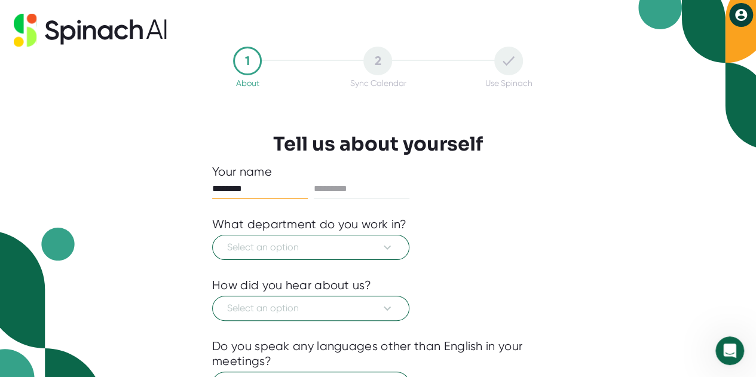
type input "********"
type input "*******"
click at [526, 208] on div at bounding box center [378, 208] width 332 height 18
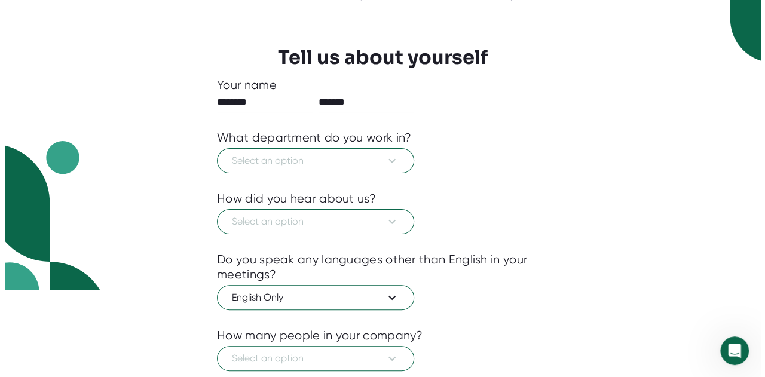
scroll to position [87, 0]
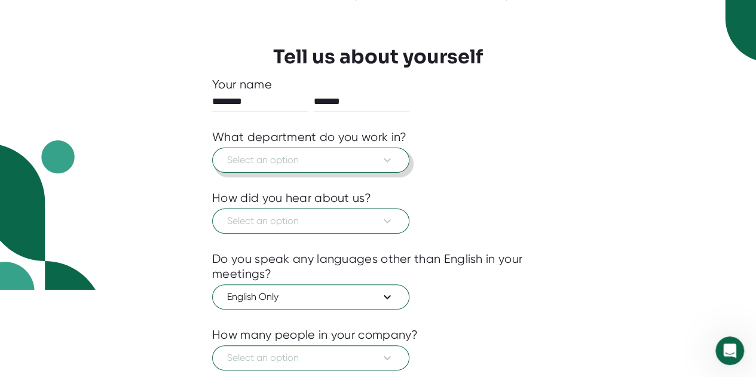
click at [352, 160] on span "Select an option" at bounding box center [310, 160] width 167 height 14
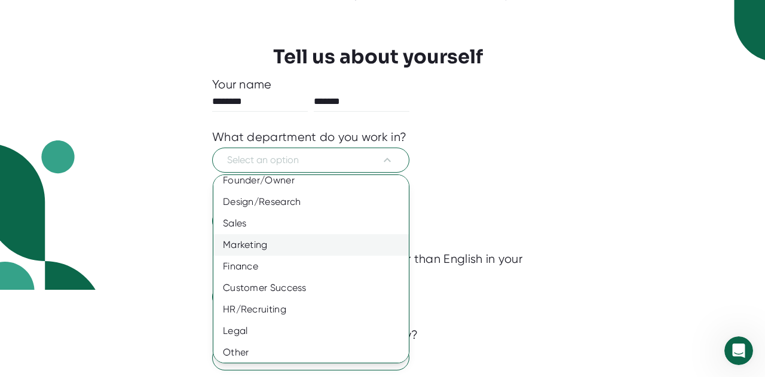
scroll to position [96, 0]
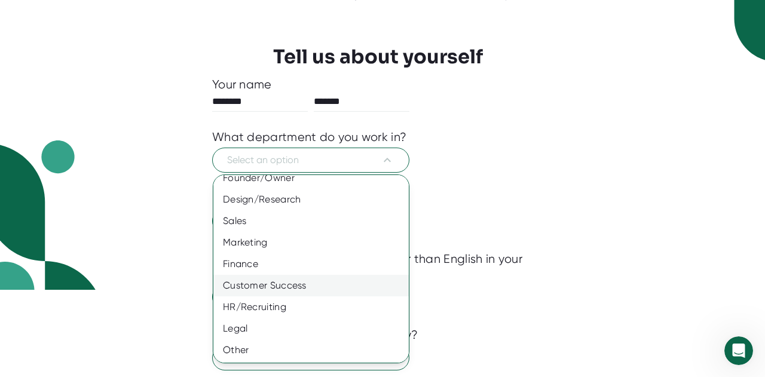
click at [280, 281] on div "Customer Success" at bounding box center [315, 286] width 204 height 22
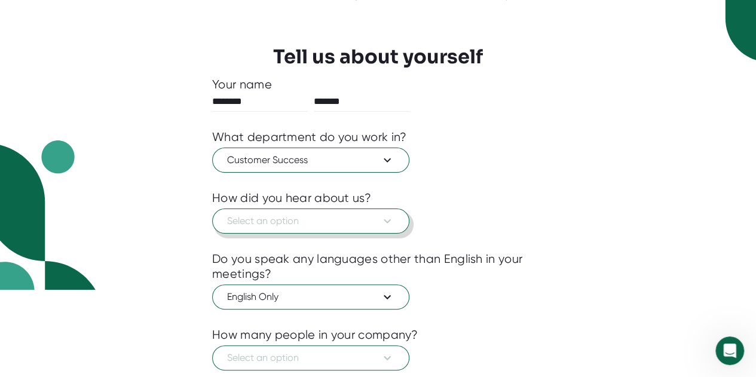
click at [338, 217] on span "Select an option" at bounding box center [310, 221] width 167 height 14
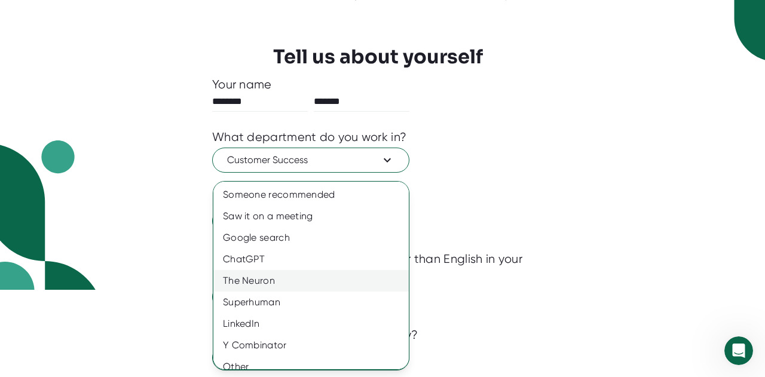
scroll to position [10, 0]
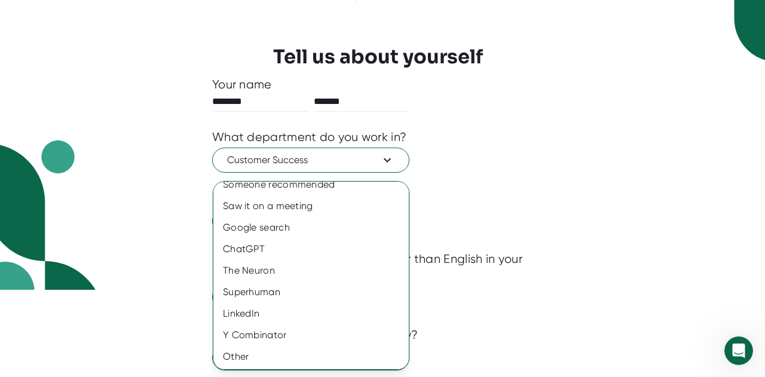
click at [462, 198] on div at bounding box center [382, 188] width 765 height 377
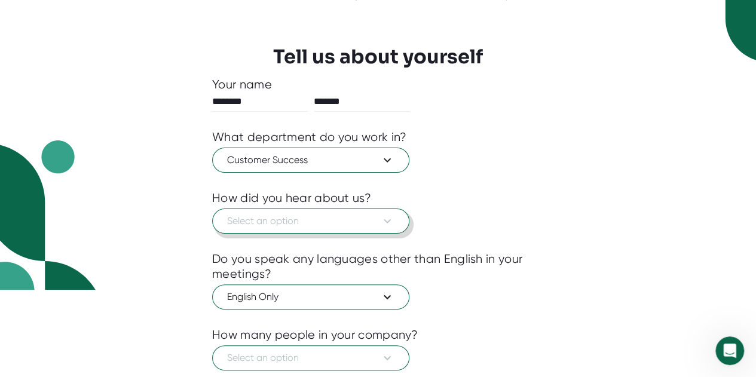
click at [319, 217] on span "Select an option" at bounding box center [310, 221] width 167 height 14
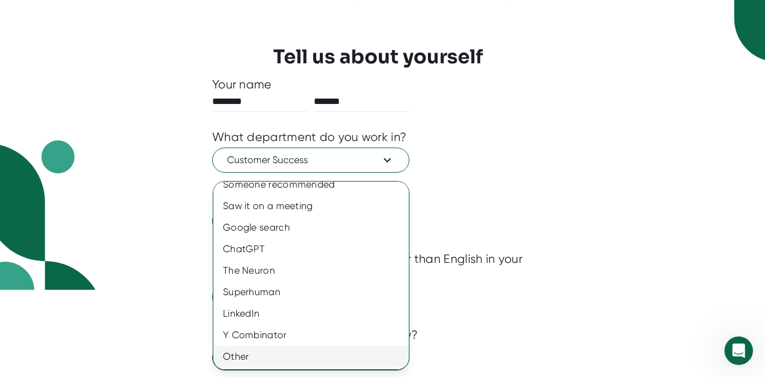
click at [255, 352] on div "Other" at bounding box center [315, 357] width 204 height 22
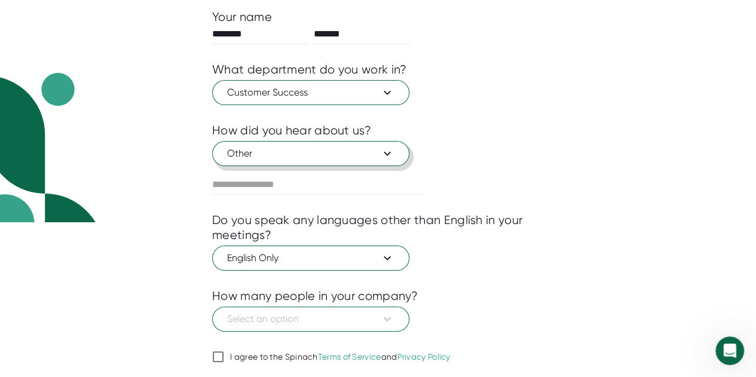
scroll to position [191, 0]
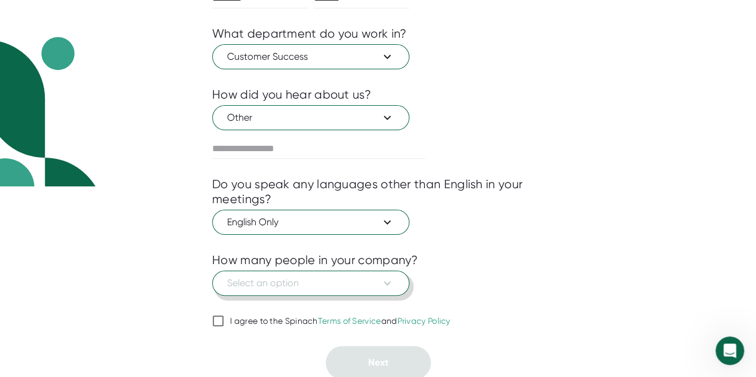
click at [378, 284] on span "Select an option" at bounding box center [310, 283] width 167 height 14
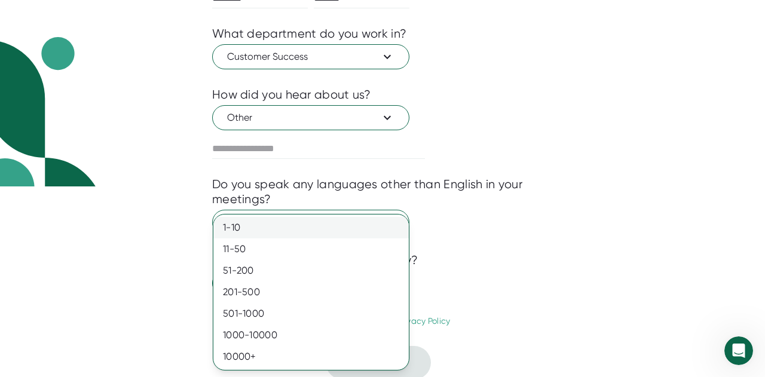
click at [338, 229] on div "1-10" at bounding box center [310, 228] width 195 height 22
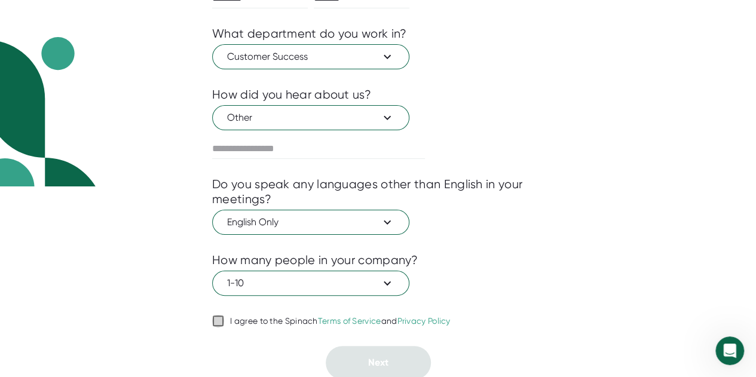
click at [219, 321] on input "I agree to the Spinach Terms of Service and Privacy Policy" at bounding box center [218, 321] width 12 height 14
checkbox input "true"
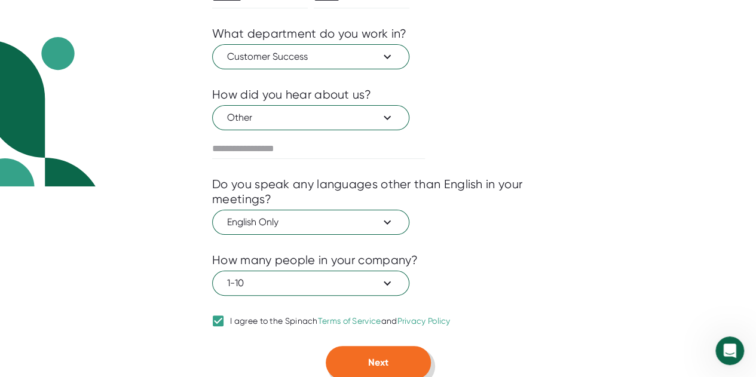
click at [409, 361] on button "Next" at bounding box center [378, 362] width 105 height 33
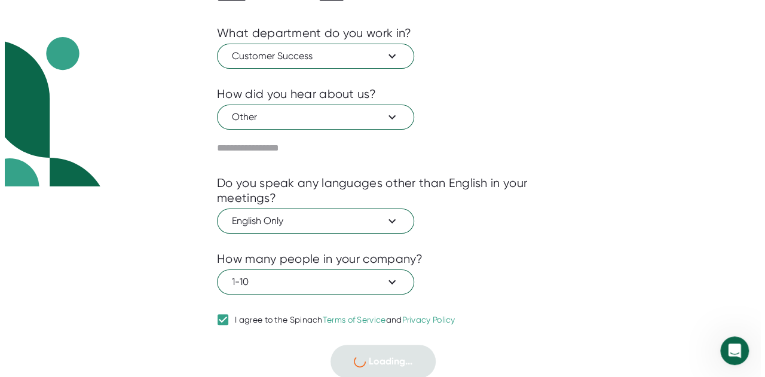
scroll to position [0, 0]
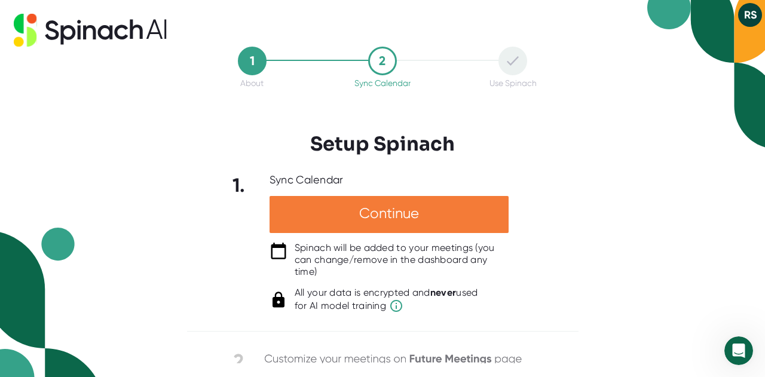
click at [325, 219] on div "Continue" at bounding box center [388, 214] width 239 height 37
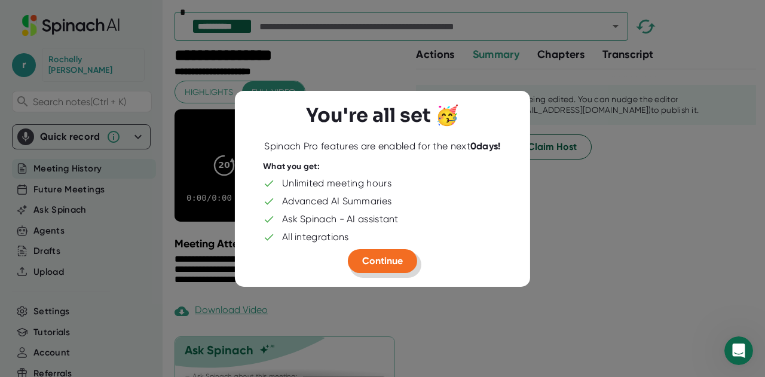
click at [380, 263] on span "Continue" at bounding box center [382, 260] width 41 height 11
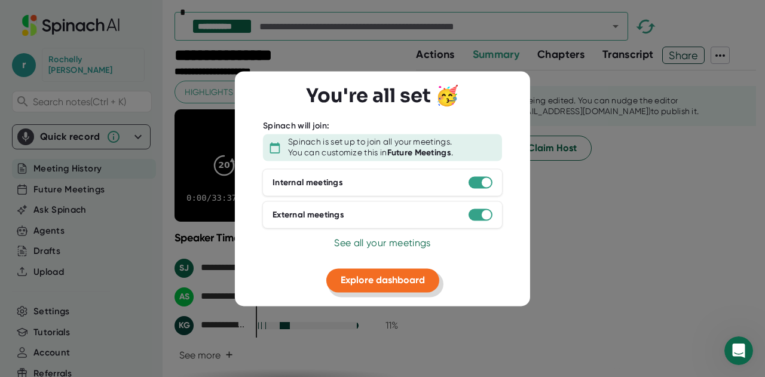
click at [380, 284] on span "Explore dashboard" at bounding box center [383, 280] width 84 height 11
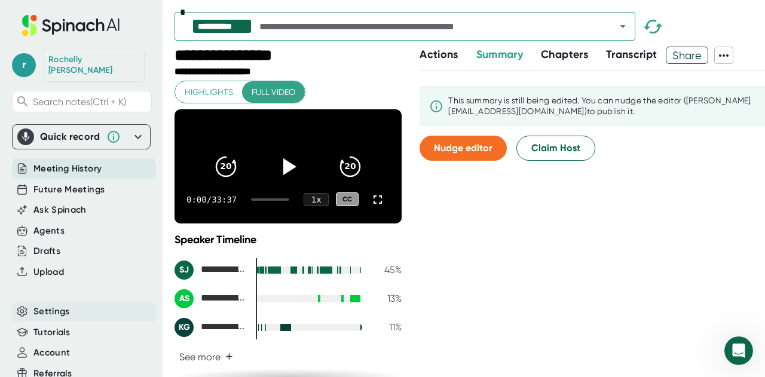
click at [66, 305] on span "Settings" at bounding box center [51, 312] width 36 height 14
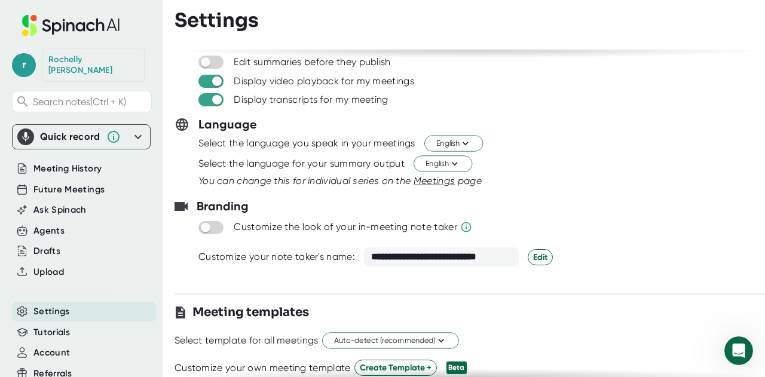
scroll to position [63, 0]
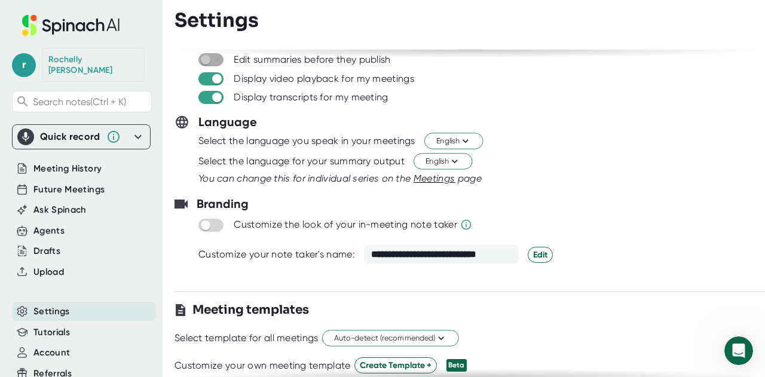
click at [208, 59] on input "checkbox" at bounding box center [205, 59] width 34 height 11
checkbox input "true"
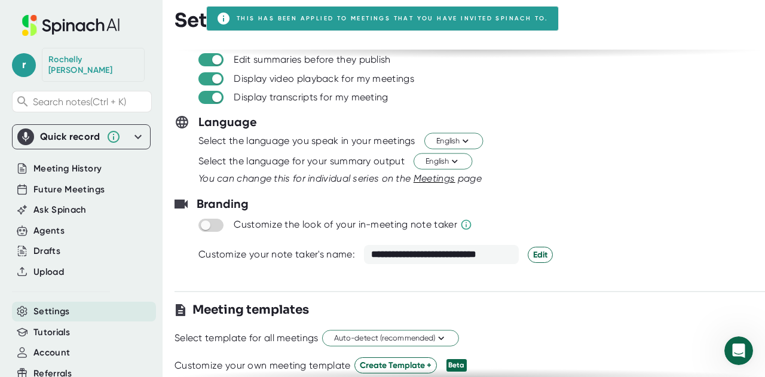
scroll to position [0, 0]
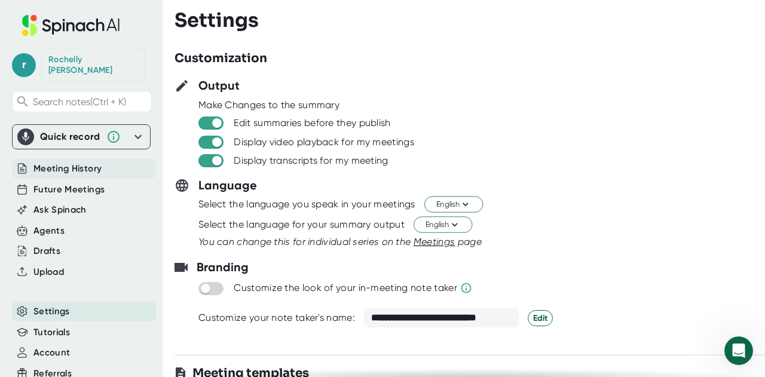
click at [94, 162] on span "Meeting History" at bounding box center [67, 169] width 68 height 14
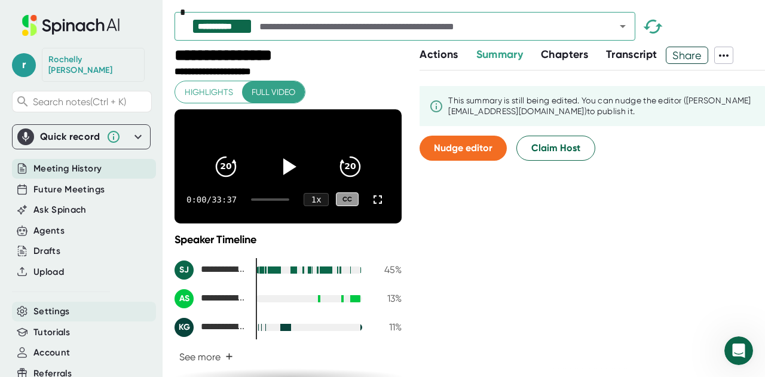
click at [59, 307] on div "Settings" at bounding box center [84, 312] width 144 height 20
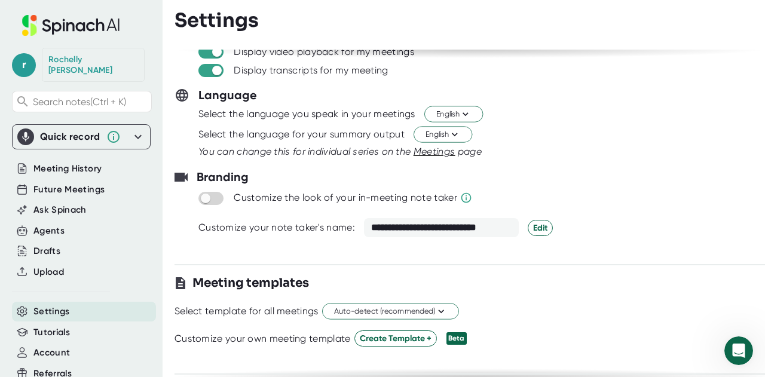
scroll to position [91, 0]
click at [215, 192] on input "checkbox" at bounding box center [205, 197] width 34 height 11
checkbox input "true"
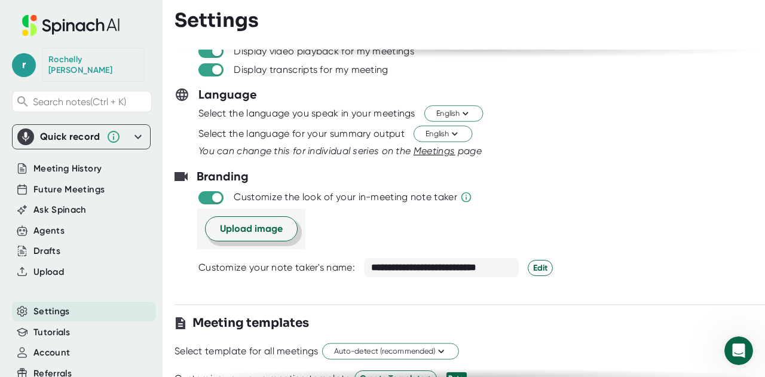
click at [256, 225] on span "Upload image" at bounding box center [251, 229] width 63 height 14
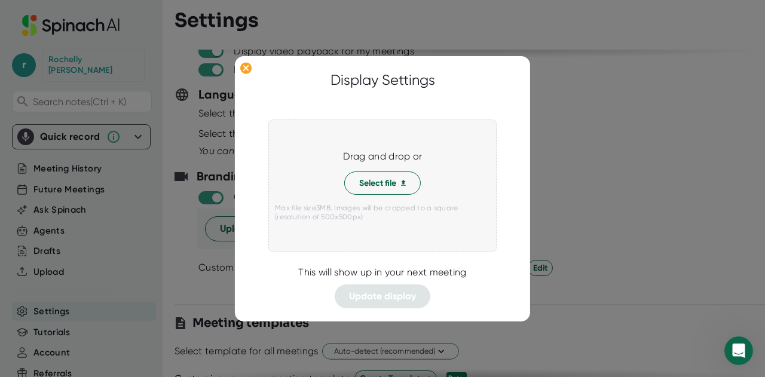
click at [606, 216] on div at bounding box center [382, 188] width 765 height 377
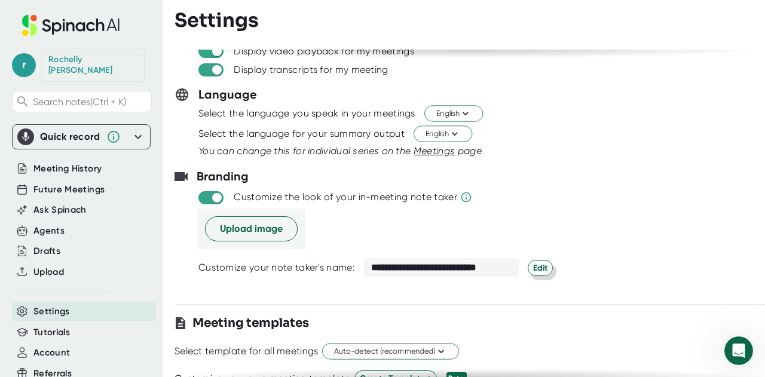
click at [534, 265] on span "Edit" at bounding box center [540, 268] width 14 height 13
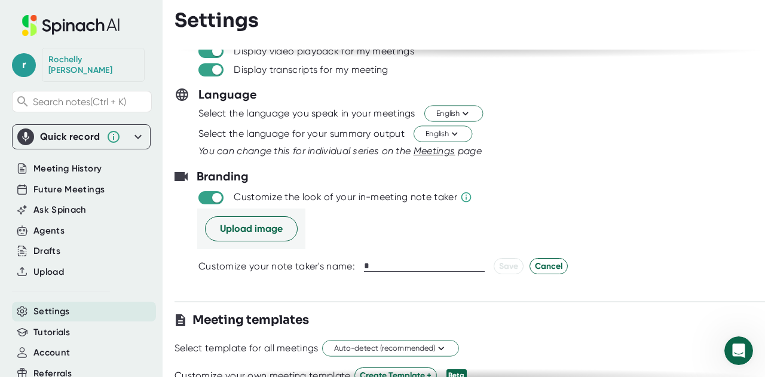
scroll to position [0, 0]
type input "**********"
click at [494, 260] on button "Save" at bounding box center [509, 266] width 30 height 16
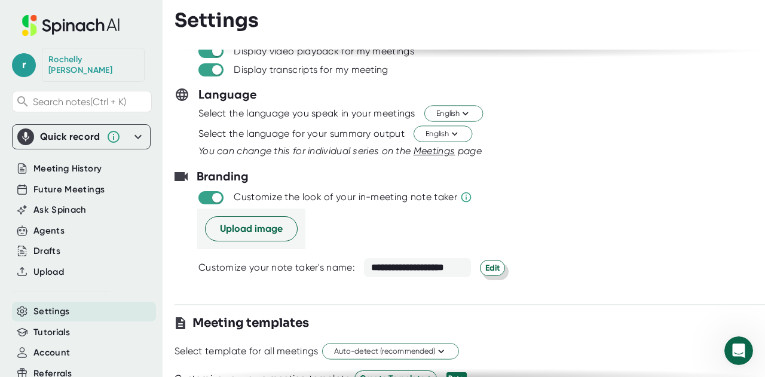
click at [485, 264] on span "Edit" at bounding box center [492, 268] width 14 height 13
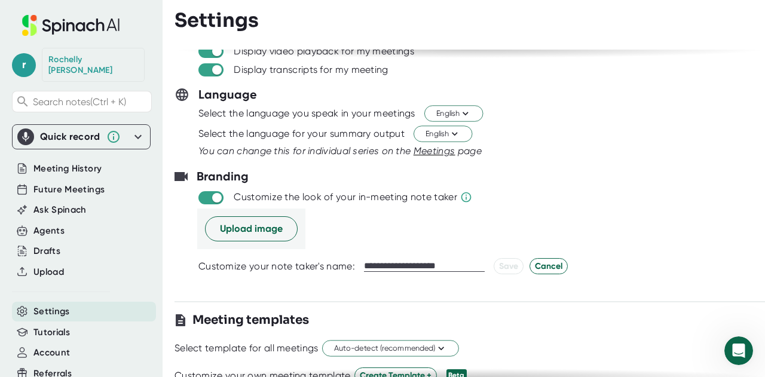
click at [404, 263] on input "**********" at bounding box center [424, 266] width 121 height 11
type input "**********"
click at [505, 265] on span "Save" at bounding box center [508, 266] width 19 height 13
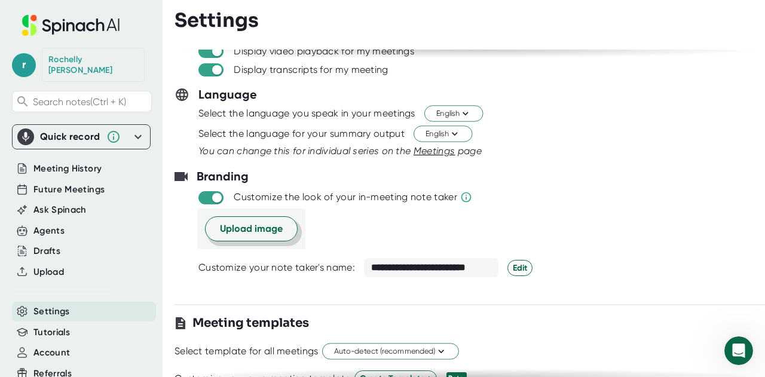
click at [236, 222] on span "Upload image" at bounding box center [251, 229] width 63 height 14
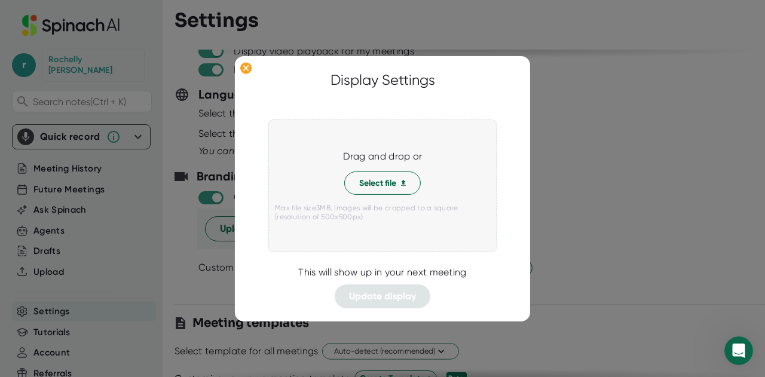
click at [361, 195] on div at bounding box center [382, 199] width 215 height 9
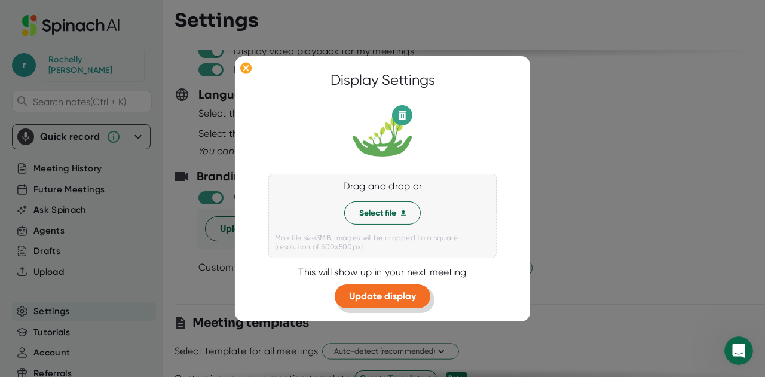
click at [383, 295] on span "Update display" at bounding box center [382, 295] width 67 height 11
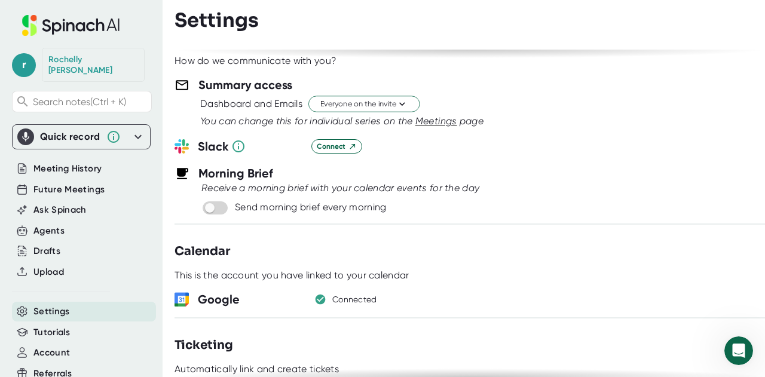
scroll to position [501, 0]
click at [394, 102] on span "Everyone on the invite" at bounding box center [363, 102] width 87 height 11
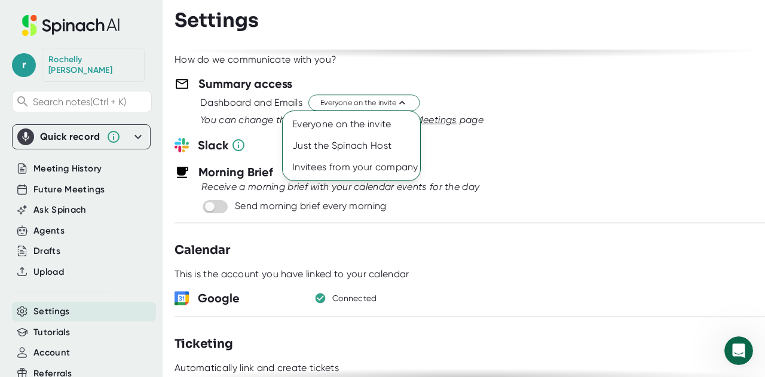
click at [565, 152] on div at bounding box center [382, 188] width 765 height 377
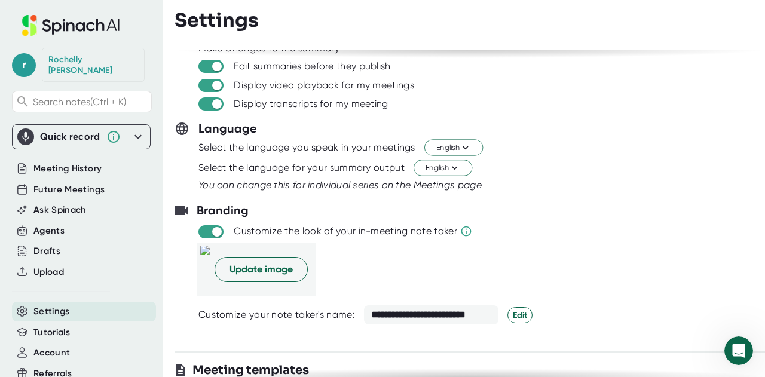
scroll to position [57, 0]
click at [565, 152] on div "Select the language you speak in your meetings English" at bounding box center [469, 147] width 590 height 20
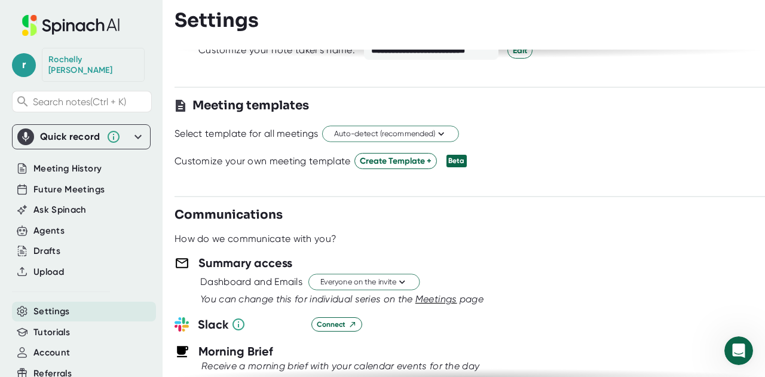
scroll to position [0, 0]
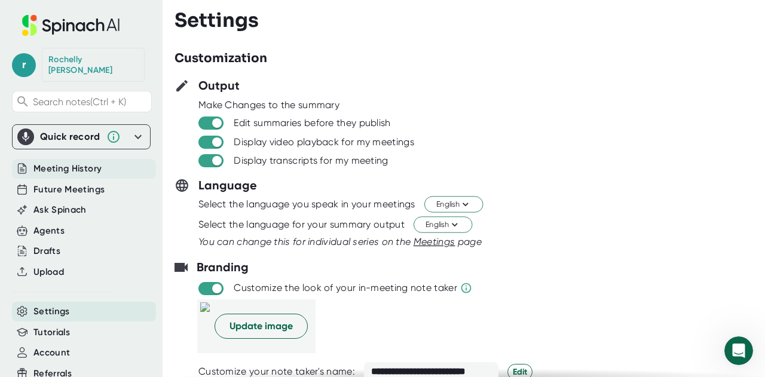
click at [72, 162] on span "Meeting History" at bounding box center [67, 169] width 68 height 14
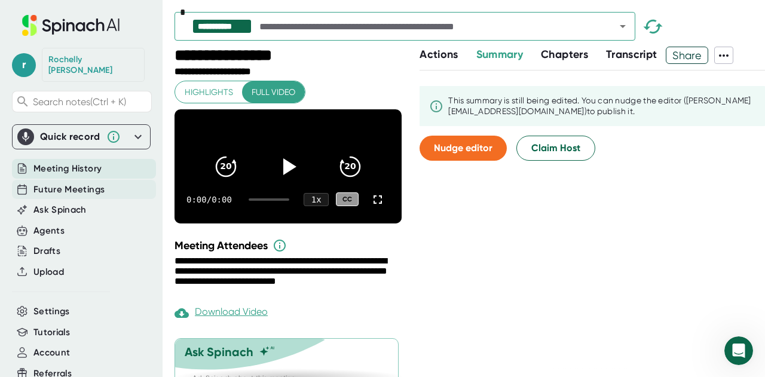
click at [77, 183] on span "Future Meetings" at bounding box center [68, 190] width 71 height 14
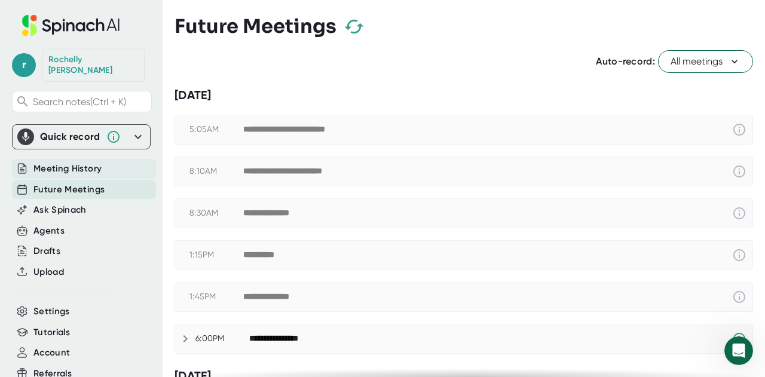
click at [63, 162] on span "Meeting History" at bounding box center [67, 169] width 68 height 14
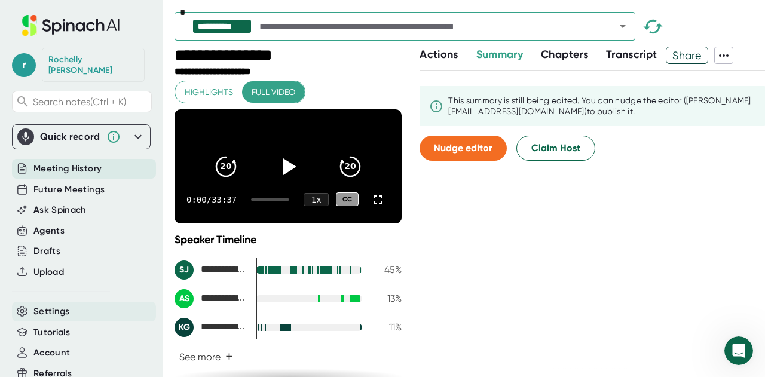
click at [62, 305] on span "Settings" at bounding box center [51, 312] width 36 height 14
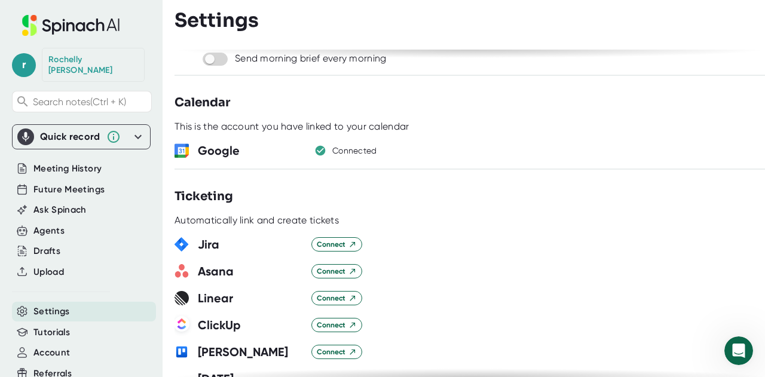
scroll to position [649, 0]
click at [74, 162] on span "Meeting History" at bounding box center [67, 169] width 68 height 14
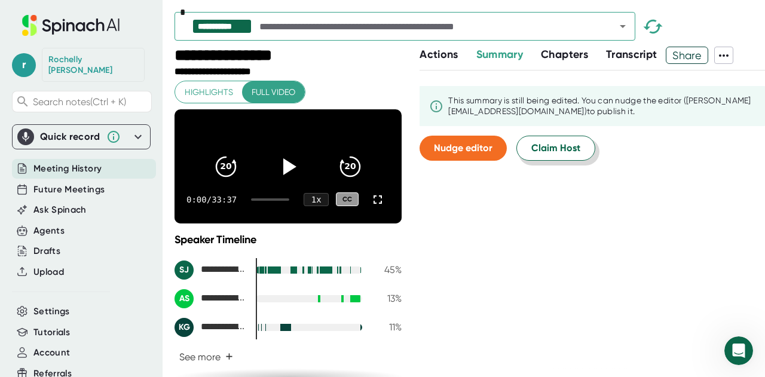
click at [544, 143] on span "Claim Host" at bounding box center [555, 148] width 49 height 14
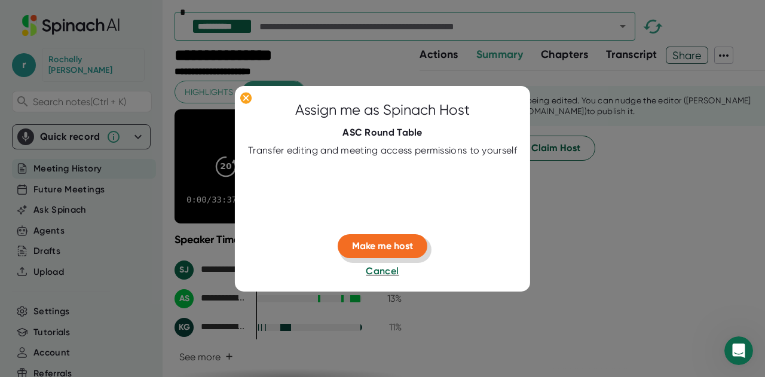
click at [359, 236] on button "Make me host" at bounding box center [383, 246] width 90 height 24
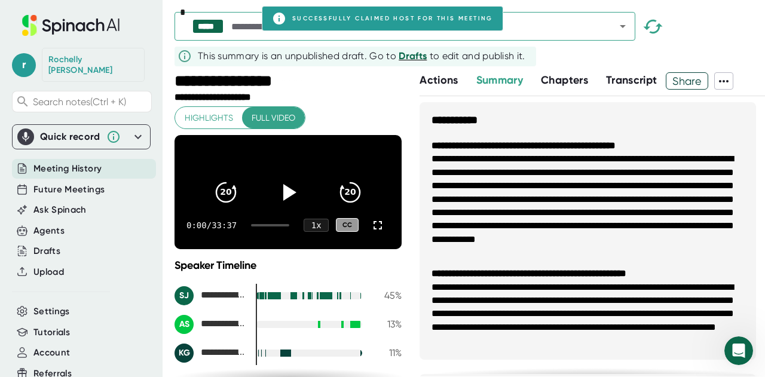
click at [411, 56] on span "Drafts" at bounding box center [413, 55] width 28 height 11
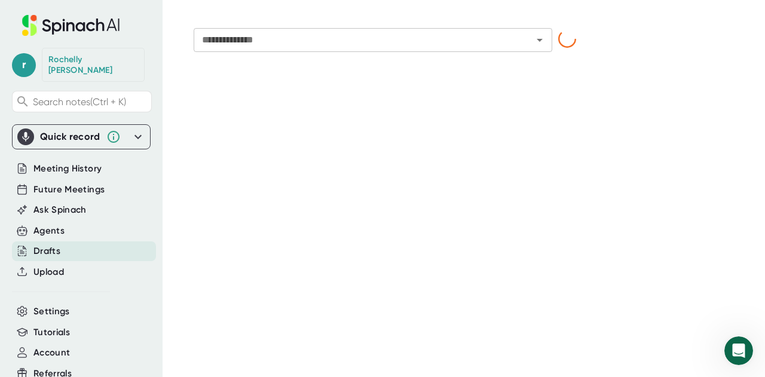
type input "**********"
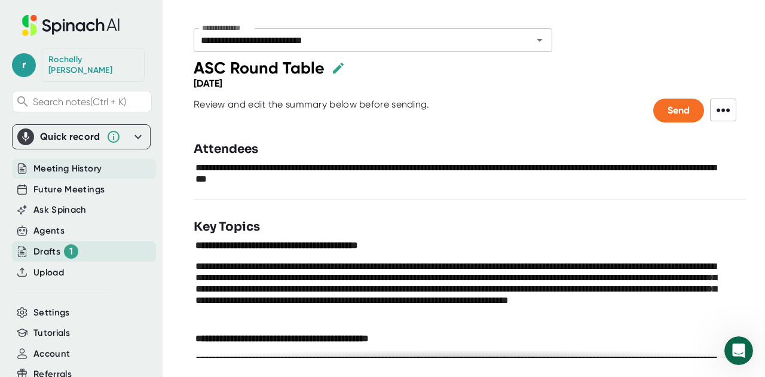
click at [53, 162] on span "Meeting History" at bounding box center [67, 169] width 68 height 14
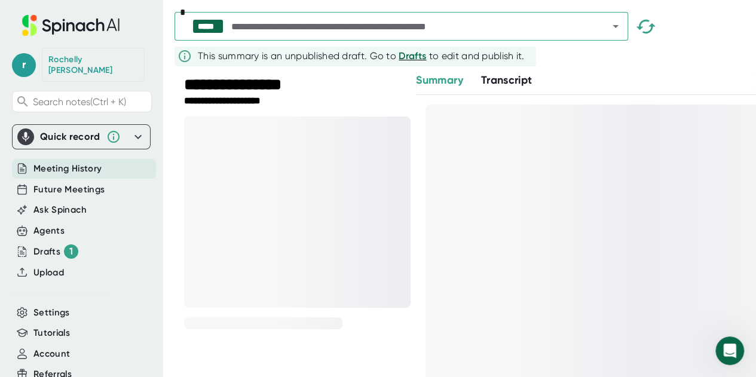
click at [356, 25] on input "text" at bounding box center [409, 26] width 360 height 17
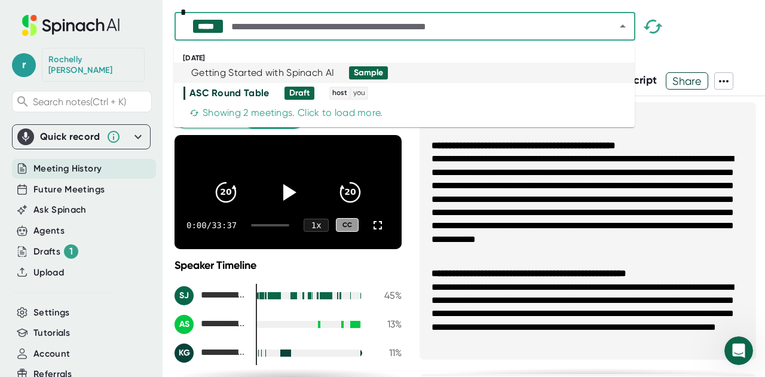
click at [687, 35] on div "***** *" at bounding box center [469, 29] width 590 height 35
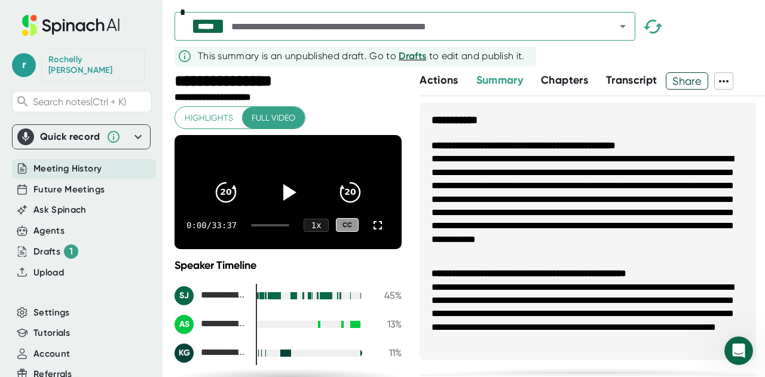
click at [397, 57] on div "This summary is an unpublished draft. Go to Drafts to edit and publish it." at bounding box center [361, 56] width 327 height 14
click at [403, 57] on span "Drafts" at bounding box center [413, 55] width 28 height 11
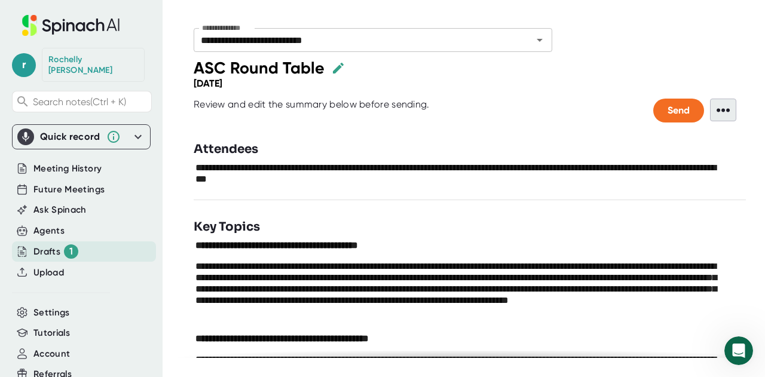
click at [716, 109] on span "•••" at bounding box center [723, 110] width 26 height 23
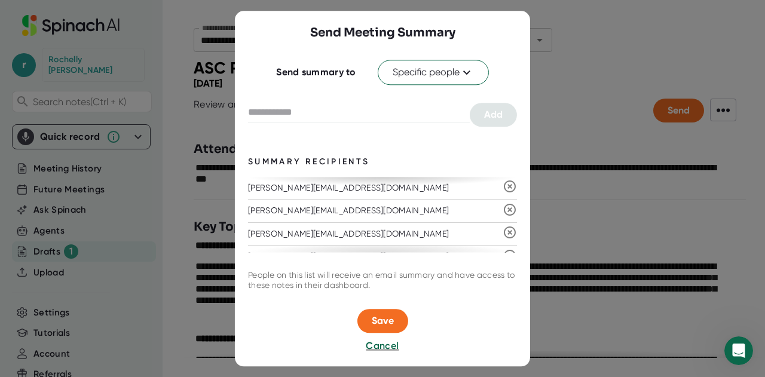
scroll to position [152, 0]
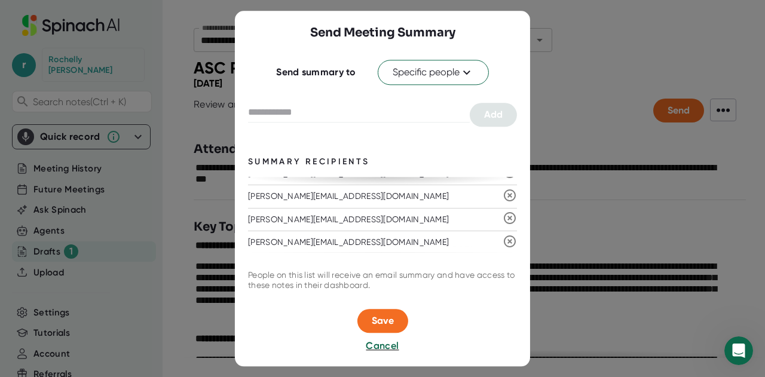
click at [504, 238] on icon at bounding box center [510, 241] width 12 height 12
click at [504, 238] on icon at bounding box center [510, 240] width 12 height 12
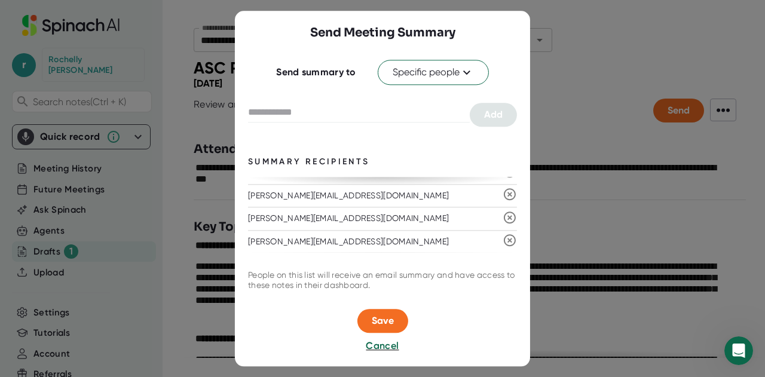
click at [504, 238] on icon at bounding box center [510, 241] width 12 height 12
click at [504, 238] on icon at bounding box center [510, 240] width 12 height 12
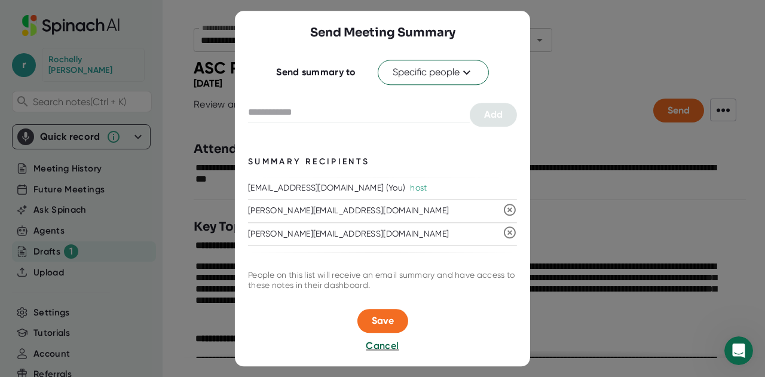
click at [501, 238] on div "[PERSON_NAME][EMAIL_ADDRESS][DOMAIN_NAME]" at bounding box center [375, 234] width 255 height 23
click at [508, 231] on icon at bounding box center [510, 233] width 12 height 12
click at [511, 210] on icon at bounding box center [510, 210] width 12 height 12
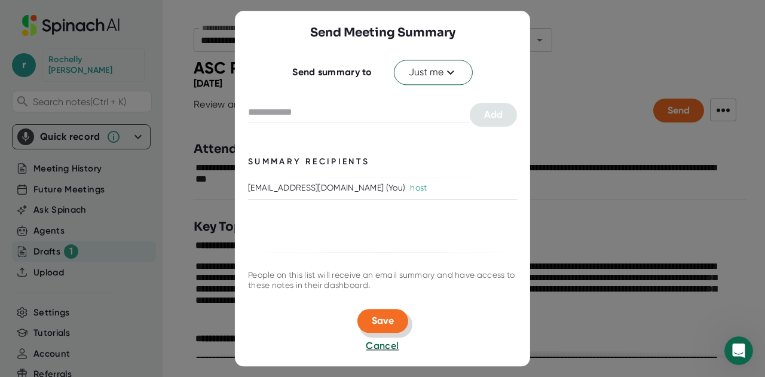
click at [379, 321] on span "Save" at bounding box center [383, 320] width 22 height 11
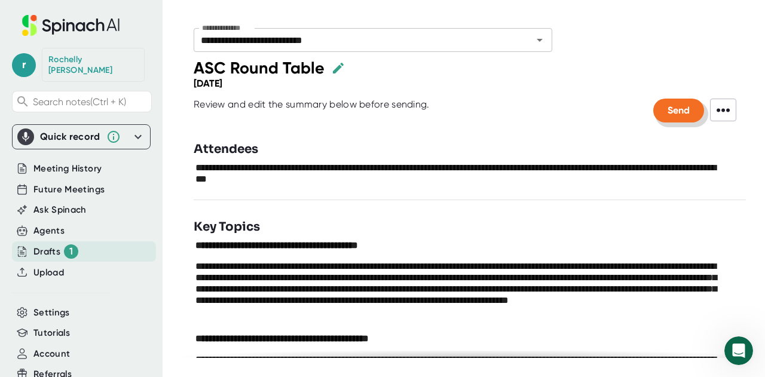
click at [670, 110] on span "Send" at bounding box center [678, 110] width 22 height 11
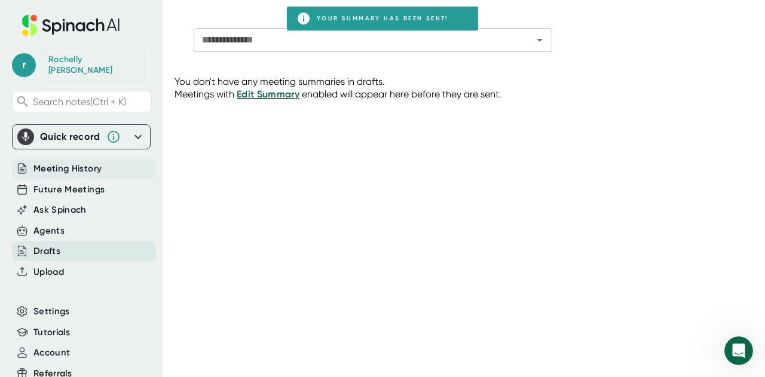
click at [44, 162] on span "Meeting History" at bounding box center [67, 169] width 68 height 14
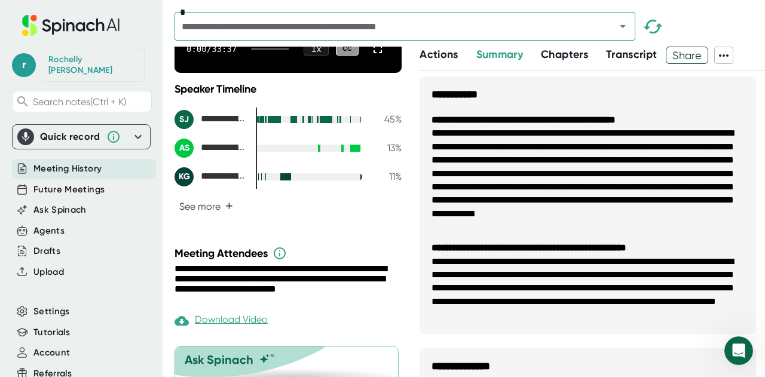
scroll to position [236, 0]
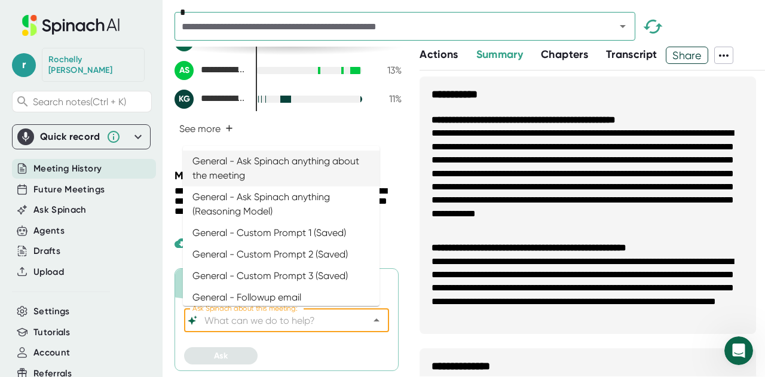
click at [292, 328] on input "Ask Spinach about this meeting:" at bounding box center [276, 320] width 148 height 17
click at [305, 173] on li "General - Ask Spinach anything about the meeting" at bounding box center [281, 169] width 197 height 36
type input "General - Ask Spinach anything about the meeting"
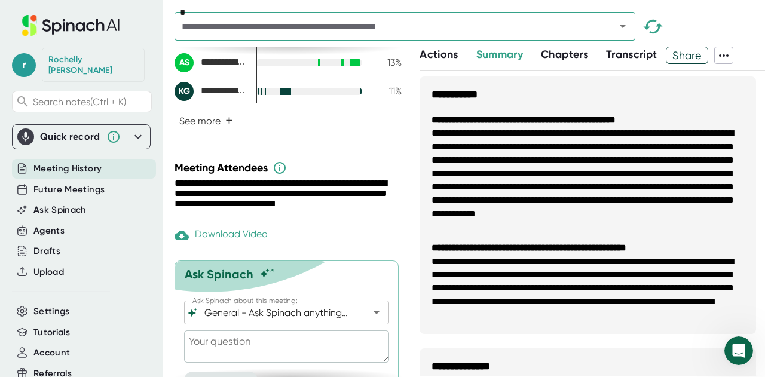
click at [295, 356] on textarea at bounding box center [286, 346] width 205 height 32
type textarea "w"
type textarea "x"
type textarea "wo"
type textarea "x"
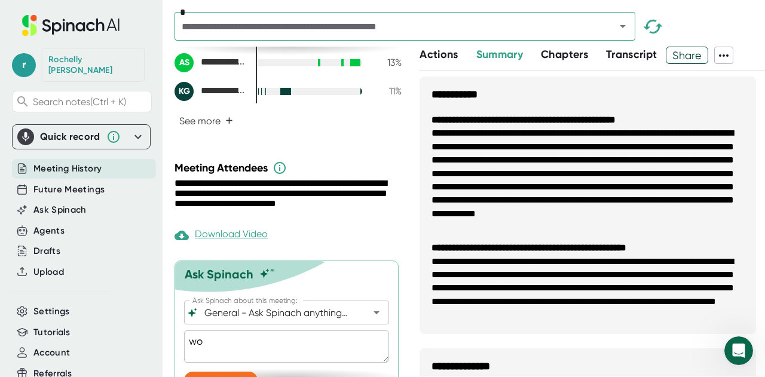
type textarea "x"
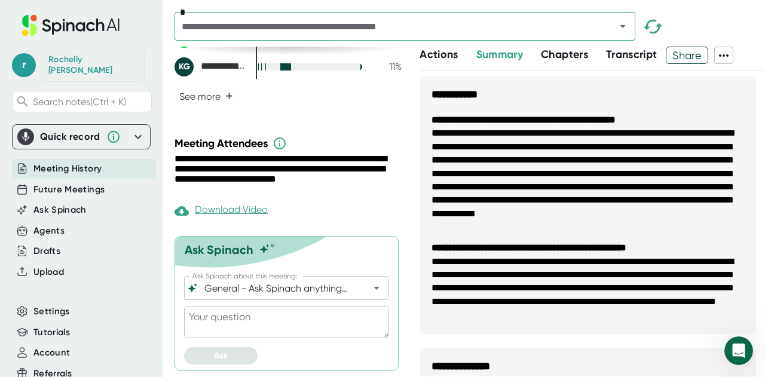
type textarea "t"
type textarea "x"
type textarea "te"
type textarea "x"
type textarea "tel"
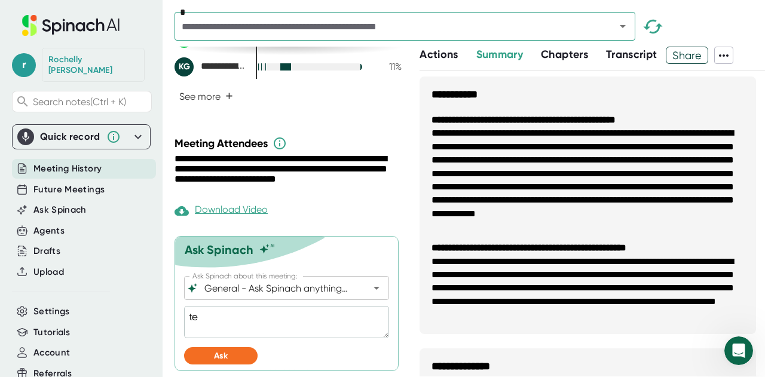
type textarea "x"
type textarea "tell"
type textarea "x"
type textarea "tell"
type textarea "x"
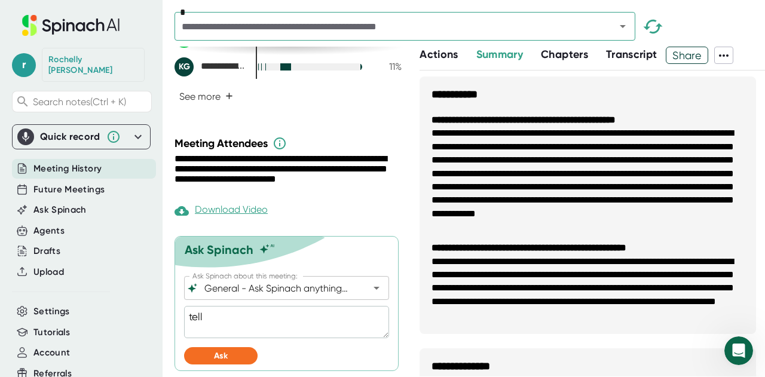
type textarea "tell m"
type textarea "x"
type textarea "tell me"
type textarea "x"
type textarea "tell me"
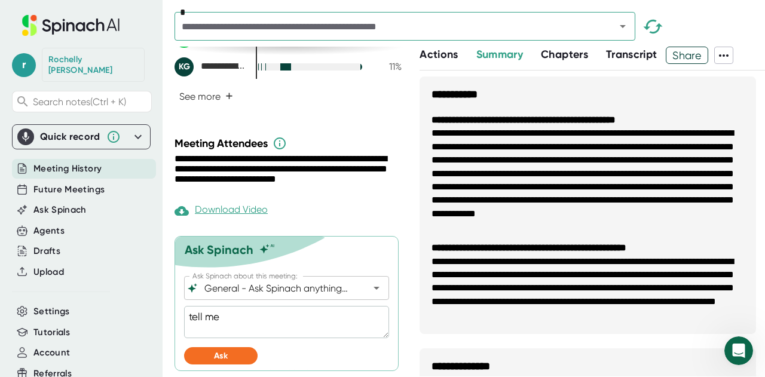
type textarea "x"
type textarea "tell me a"
type textarea "x"
type textarea "tell me"
type textarea "x"
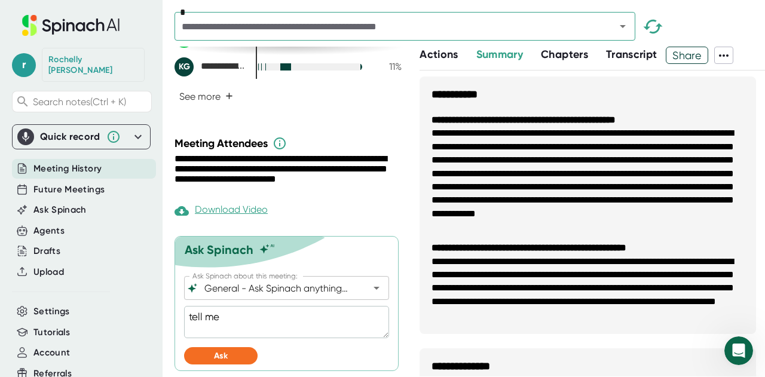
type textarea "tell me e"
type textarea "x"
type textarea "tell me ev"
type textarea "x"
type textarea "tell me eve"
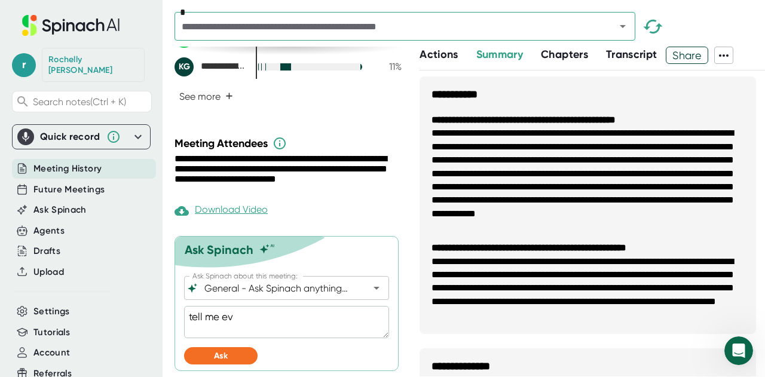
type textarea "x"
type textarea "tell me ever"
type textarea "x"
type textarea "tell me [PERSON_NAME]"
type textarea "x"
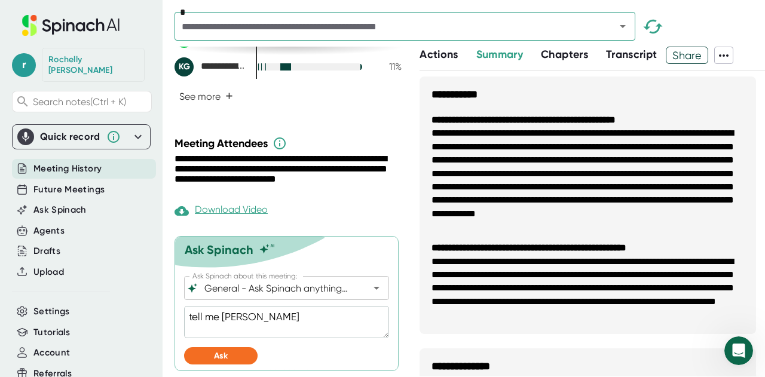
type textarea "tell me ever"
type textarea "x"
type textarea "tell me every"
type textarea "x"
type textarea "tell me everyt"
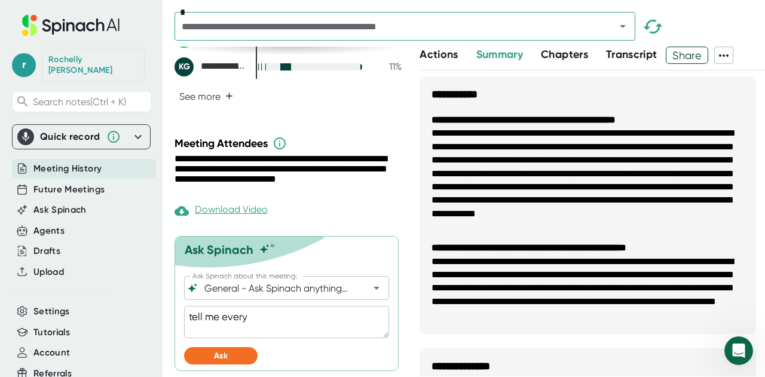
type textarea "x"
type textarea "tell me everyth"
type textarea "x"
type textarea "tell me everythi"
type textarea "x"
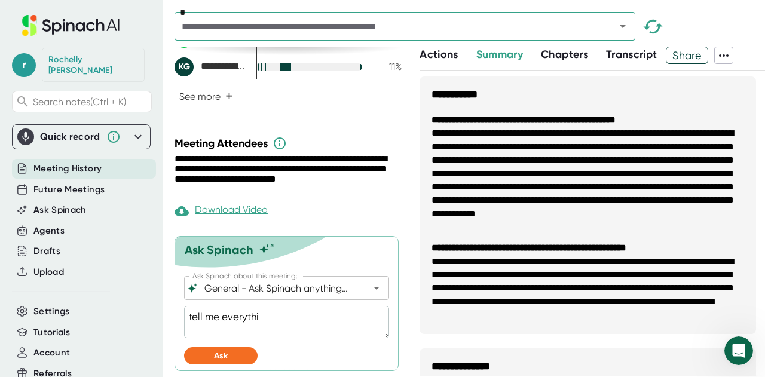
type textarea "tell me everythin"
type textarea "x"
type textarea "tell me everything"
type textarea "x"
type textarea "tell me everything"
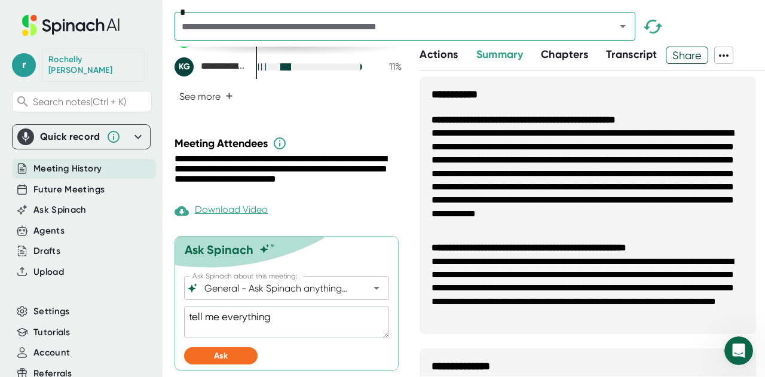
type textarea "x"
type textarea "tell me everything a"
type textarea "x"
type textarea "tell me everything ab"
type textarea "x"
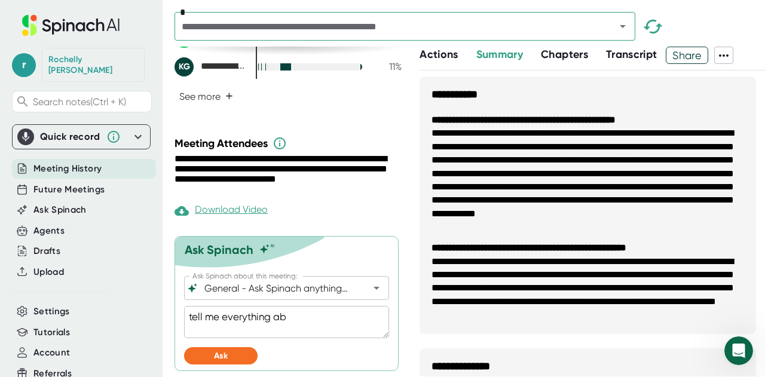
type textarea "tell me everything abo"
type textarea "x"
type textarea "tell me everything abou"
type textarea "x"
type textarea "tell me everything about"
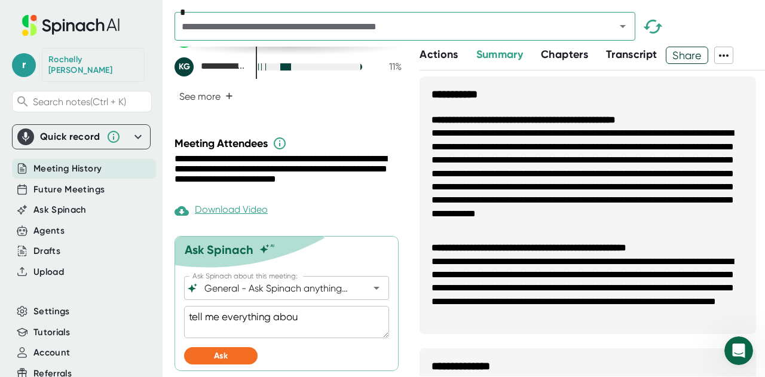
type textarea "x"
type textarea "tell me everything about"
type textarea "x"
type textarea "tell me everything about t"
type textarea "x"
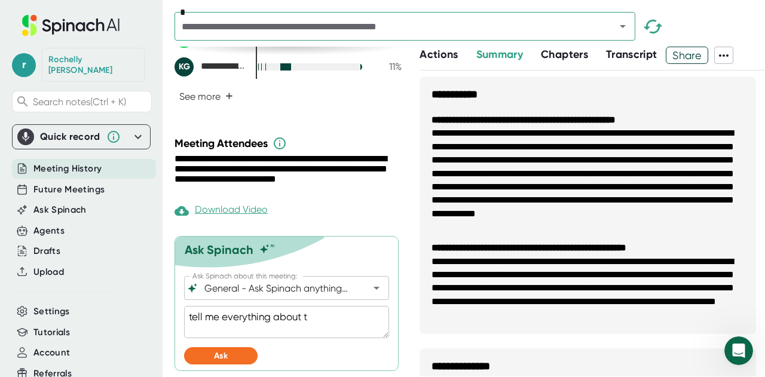
type textarea "tell me everything about th"
type textarea "x"
type textarea "tell me everything about the"
type textarea "x"
type textarea "tell me everything about the"
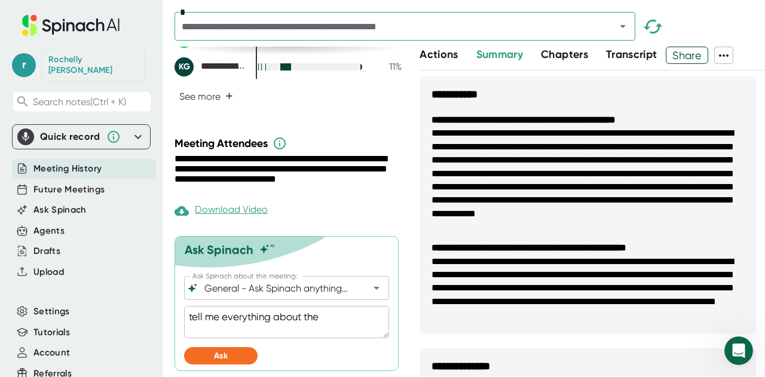
type textarea "x"
type textarea "tell me everything about the C"
type textarea "x"
type textarea "tell me everything about the CM"
type textarea "x"
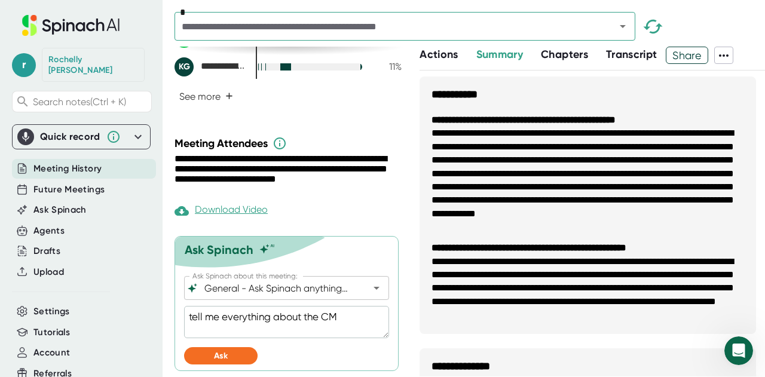
type textarea "tell me everything about the CMT"
type textarea "x"
type textarea "tell me everything about the CMTC"
type textarea "x"
type textarea "tell me everything about the CMTC"
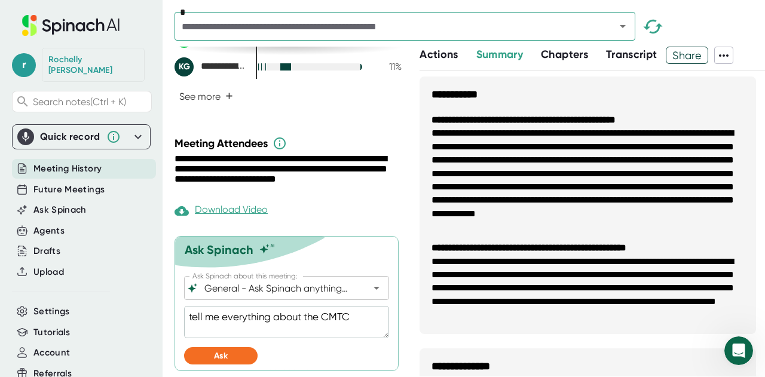
type textarea "x"
type textarea "tell me everything about the CMTC c"
type textarea "x"
type textarea "tell me everything about the CMTC cl"
type textarea "x"
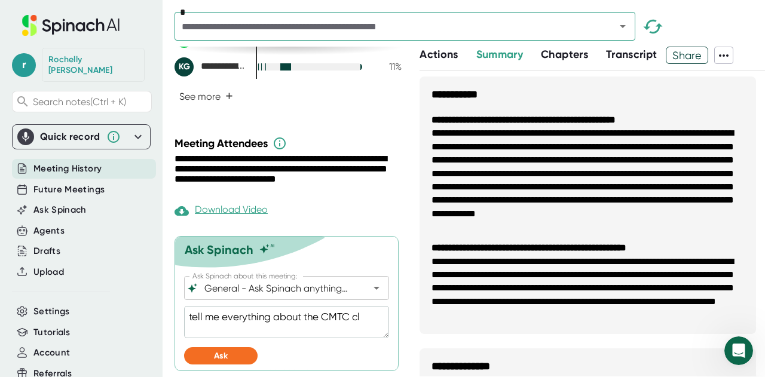
type textarea "tell me everything about the CMTC clo"
type textarea "x"
type textarea "tell me everything about the CMTC clos"
type textarea "x"
type textarea "tell me everything about the CMTC closu"
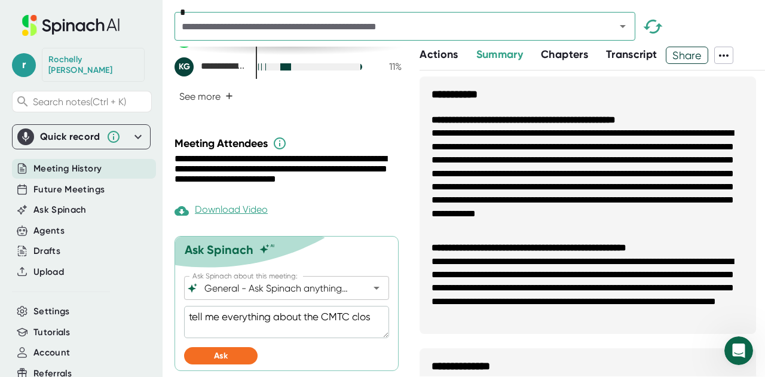
type textarea "x"
type textarea "tell me everything about the CMTC closur"
type textarea "x"
type textarea "tell me everything about the CMTC closure"
type textarea "x"
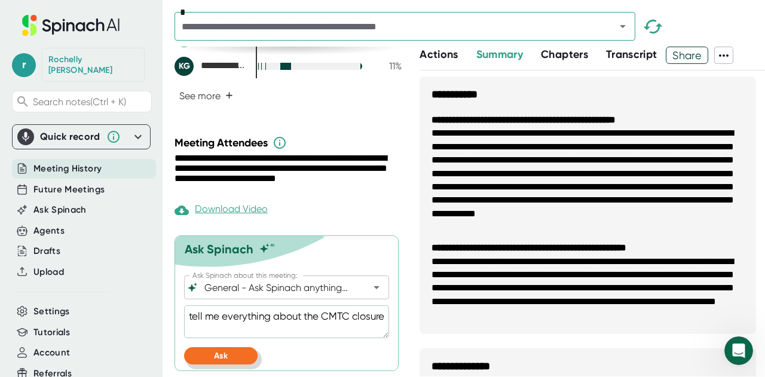
type textarea "tell me everything about the CMTC closure"
click at [231, 352] on button "Ask" at bounding box center [220, 355] width 73 height 17
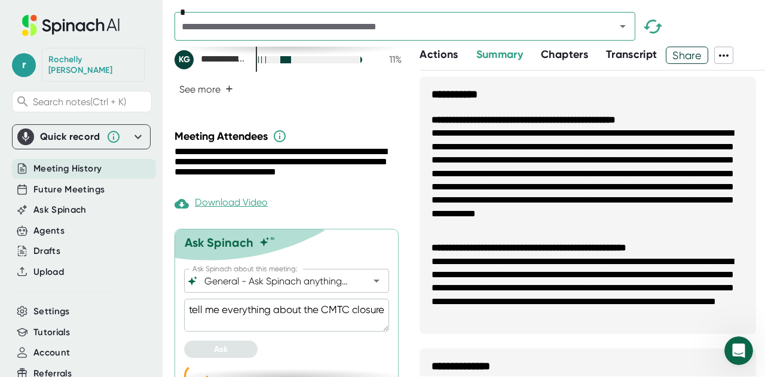
scroll to position [299, 0]
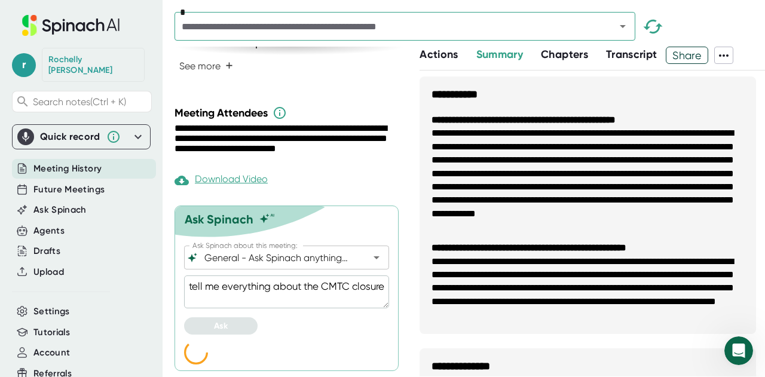
type textarea "x"
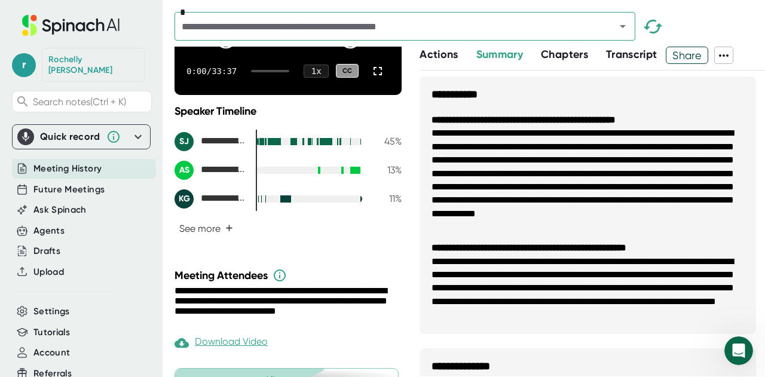
scroll to position [0, 0]
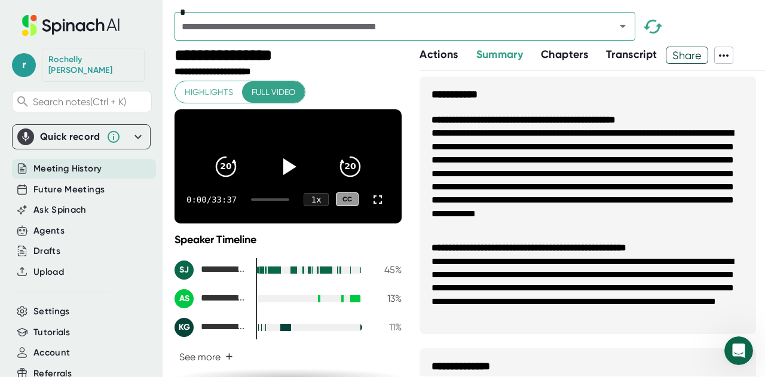
click at [631, 52] on span "Transcript" at bounding box center [631, 54] width 51 height 13
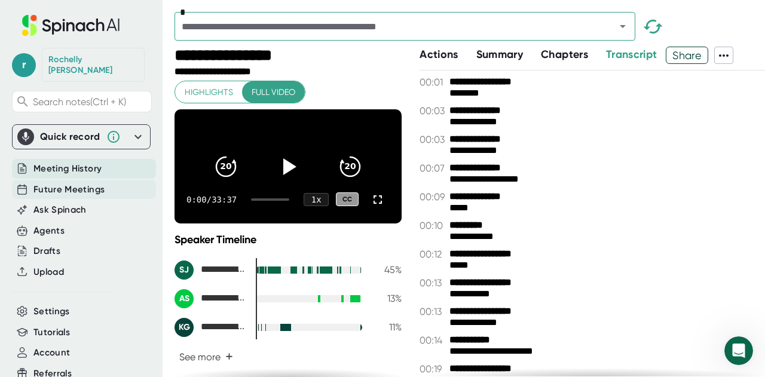
click at [64, 183] on span "Future Meetings" at bounding box center [68, 190] width 71 height 14
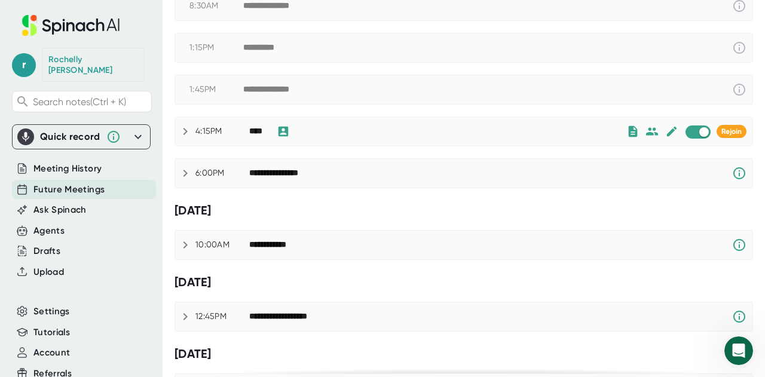
scroll to position [208, 0]
click at [725, 127] on span "Rejoin" at bounding box center [731, 131] width 20 height 8
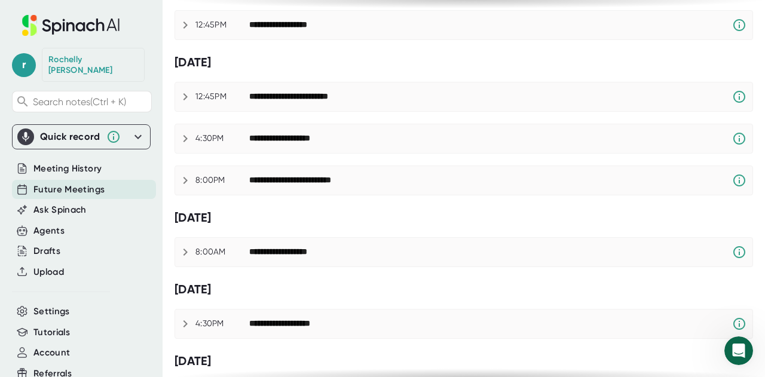
scroll to position [500, 0]
